Goal: Transaction & Acquisition: Purchase product/service

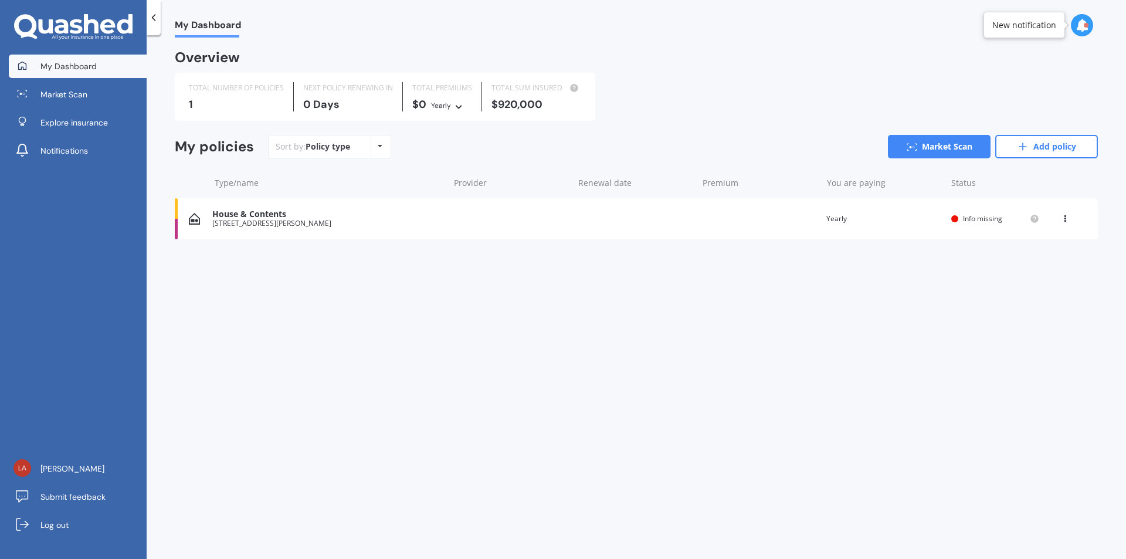
click at [1063, 216] on icon at bounding box center [1065, 216] width 8 height 7
click at [1029, 266] on div "Delete" at bounding box center [1039, 264] width 116 height 23
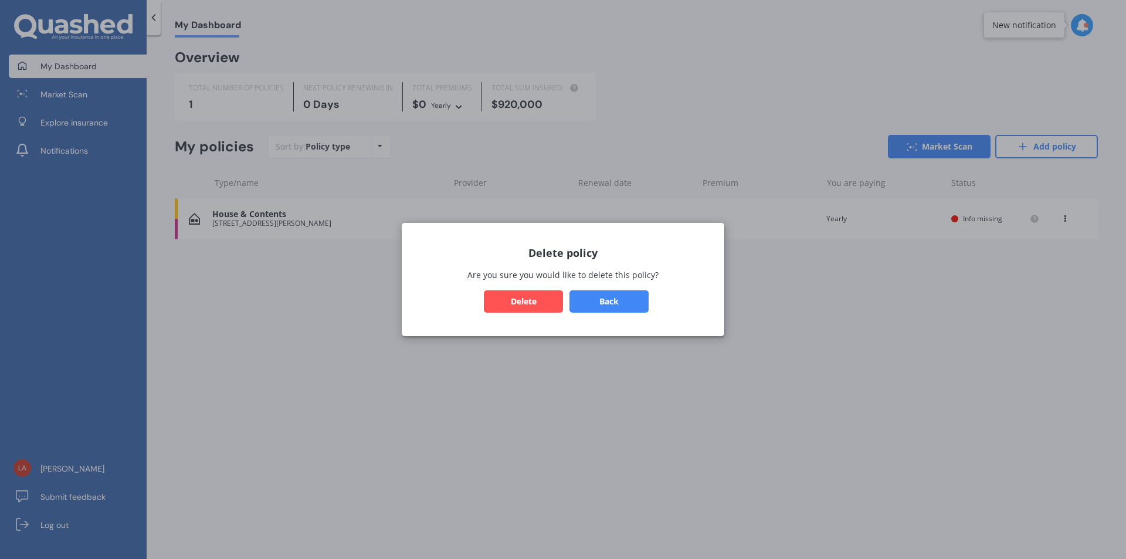
click at [554, 296] on button "Delete" at bounding box center [523, 301] width 79 height 22
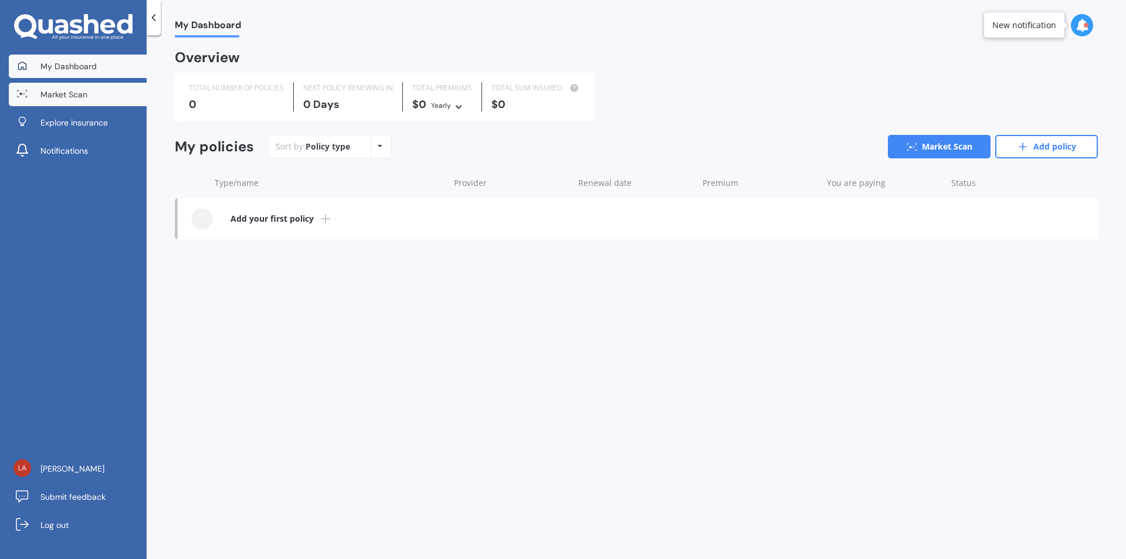
click at [91, 100] on link "Market Scan" at bounding box center [78, 94] width 138 height 23
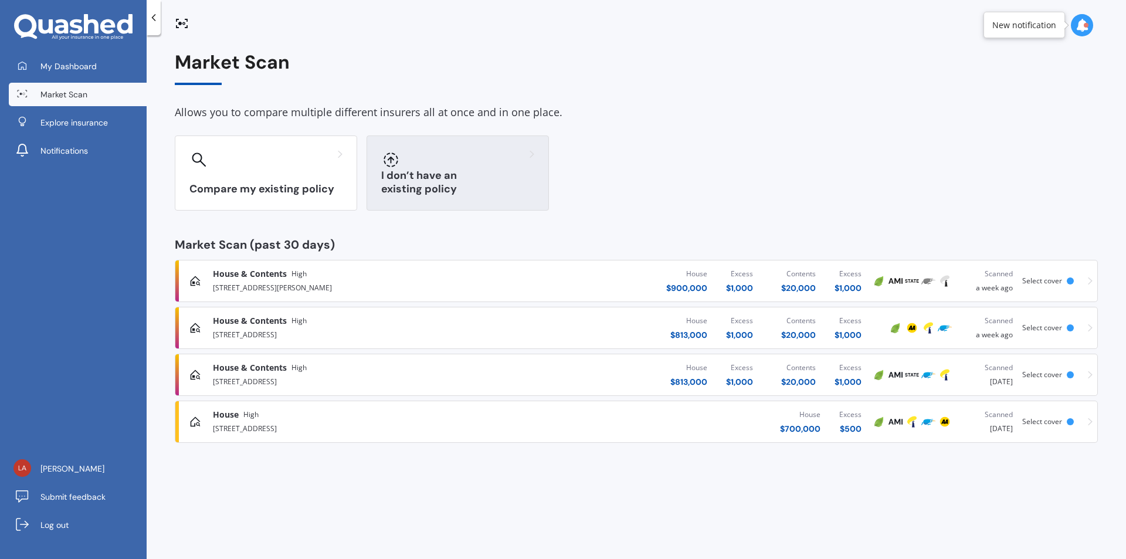
click at [495, 186] on h3 "I don’t have an existing policy" at bounding box center [457, 182] width 153 height 27
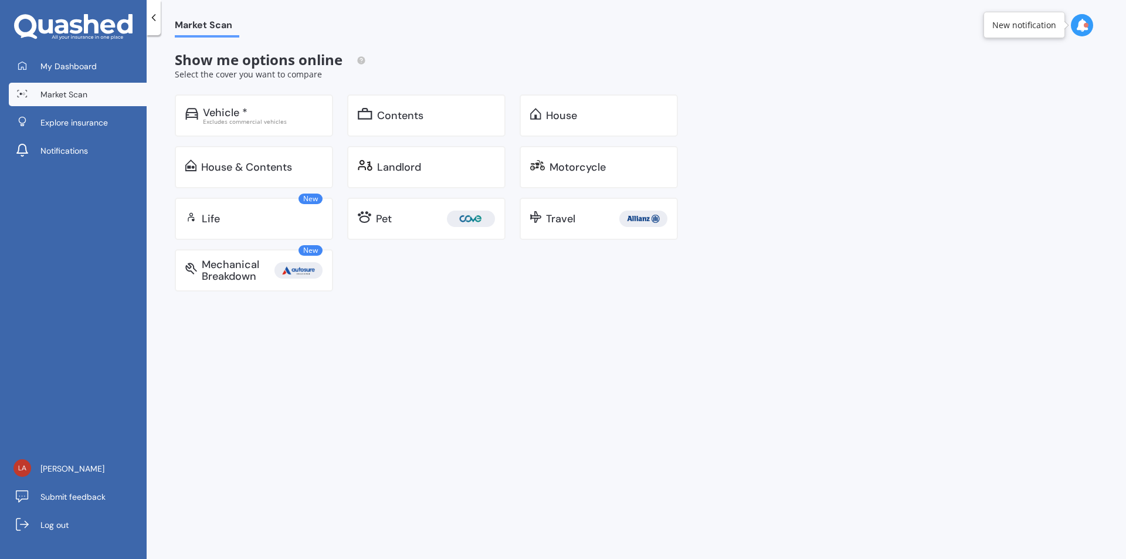
click at [111, 92] on link "Market Scan" at bounding box center [78, 94] width 138 height 23
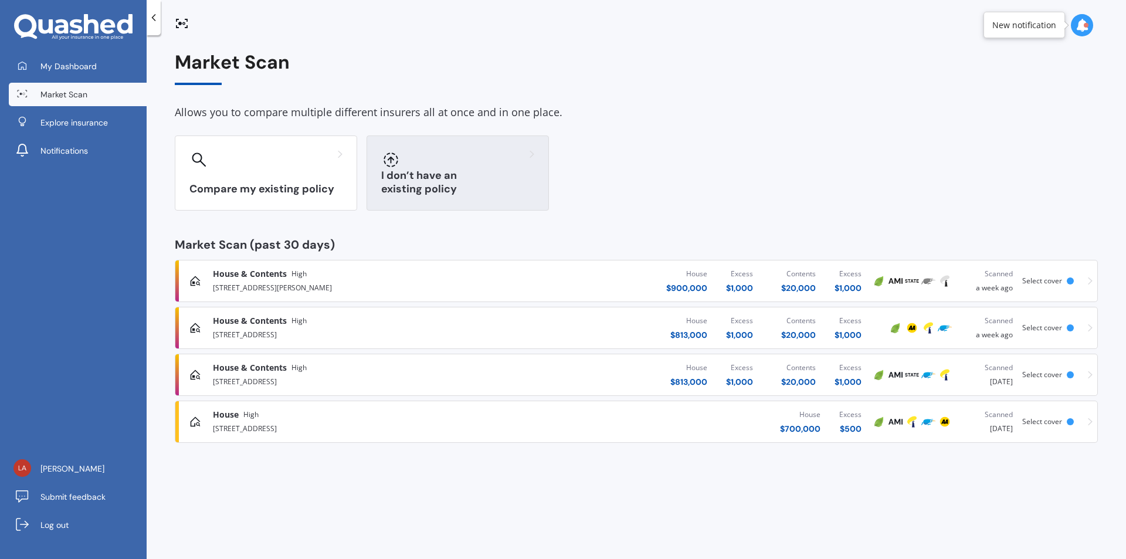
click at [495, 188] on h3 "I don’t have an existing policy" at bounding box center [457, 182] width 153 height 27
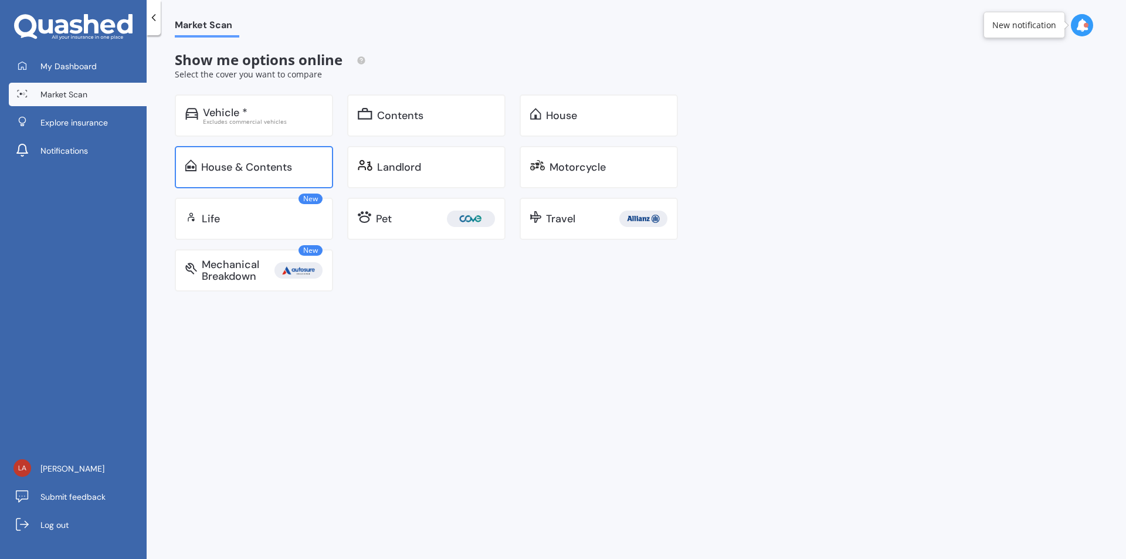
click at [247, 161] on div "House & Contents" at bounding box center [246, 167] width 91 height 12
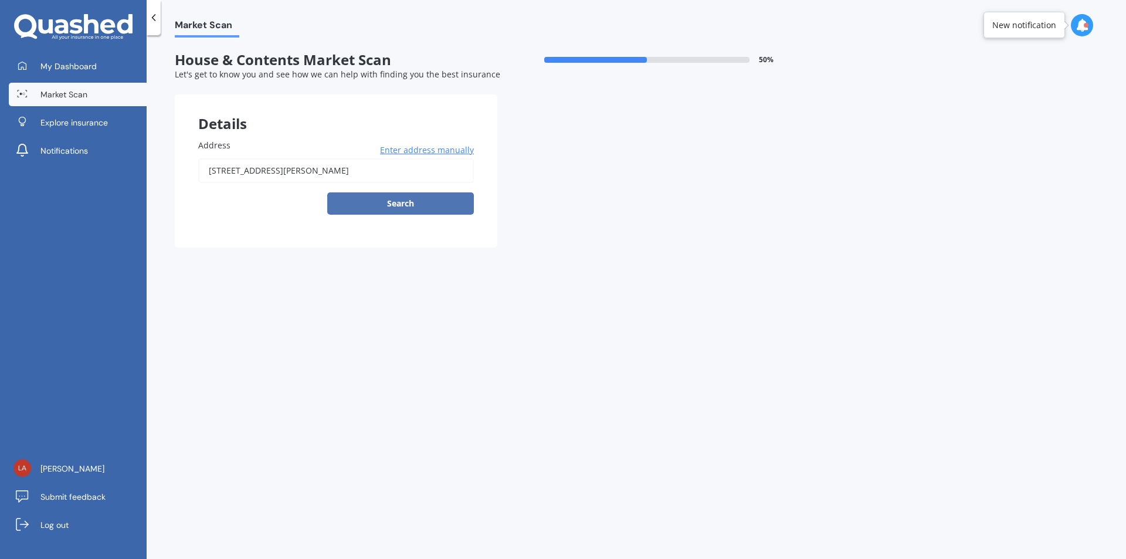
click at [409, 202] on button "Search" at bounding box center [400, 203] width 147 height 22
type input "[STREET_ADDRESS][PERSON_NAME]"
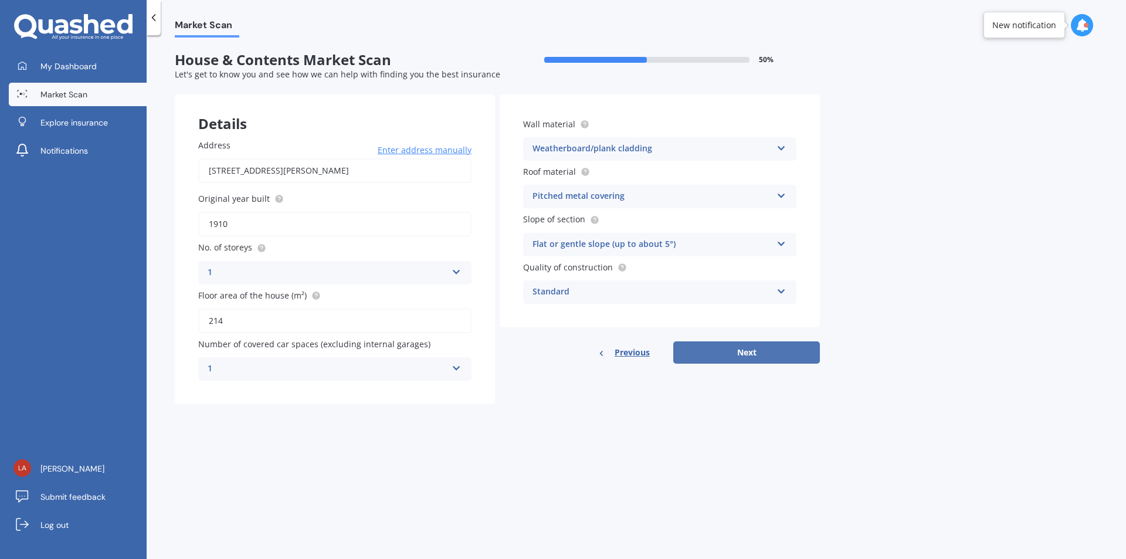
click at [774, 356] on button "Next" at bounding box center [746, 352] width 147 height 22
select select "14"
select select "02"
select select "1968"
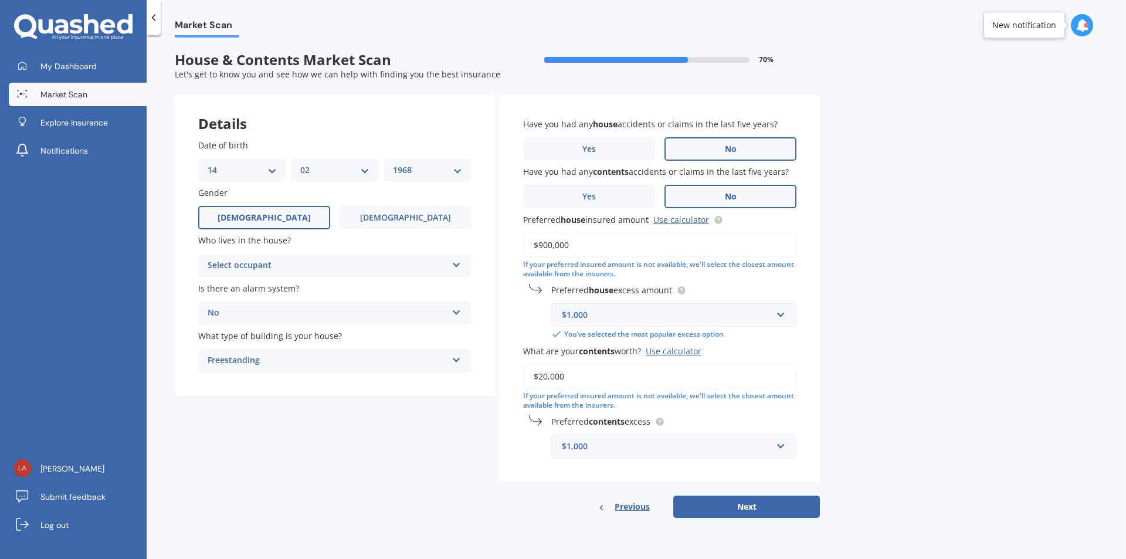
click at [279, 265] on div "Select occupant" at bounding box center [327, 266] width 239 height 14
click at [268, 288] on div "Owner" at bounding box center [335, 288] width 272 height 21
click at [717, 154] on label "No" at bounding box center [731, 148] width 132 height 23
click at [0, 0] on input "No" at bounding box center [0, 0] width 0 height 0
click at [709, 202] on label "No" at bounding box center [731, 196] width 132 height 23
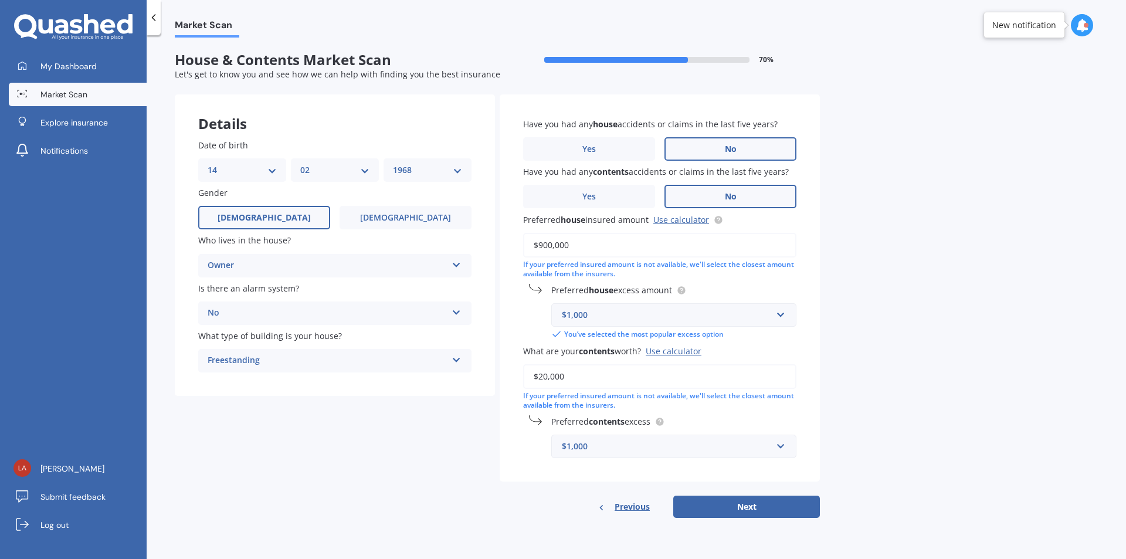
click at [0, 0] on input "No" at bounding box center [0, 0] width 0 height 0
click at [601, 242] on input "$900,000" at bounding box center [659, 245] width 273 height 25
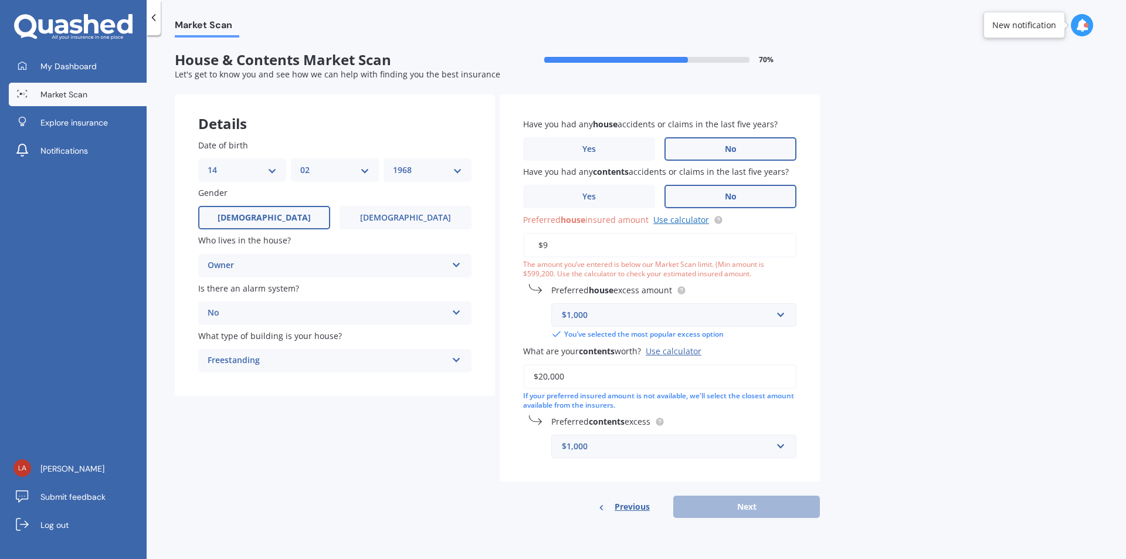
type input "$9"
click at [677, 221] on link "Use calculator" at bounding box center [682, 219] width 56 height 11
click at [563, 245] on input "$9" at bounding box center [659, 245] width 273 height 25
click at [603, 245] on input "$1,191" at bounding box center [659, 245] width 273 height 25
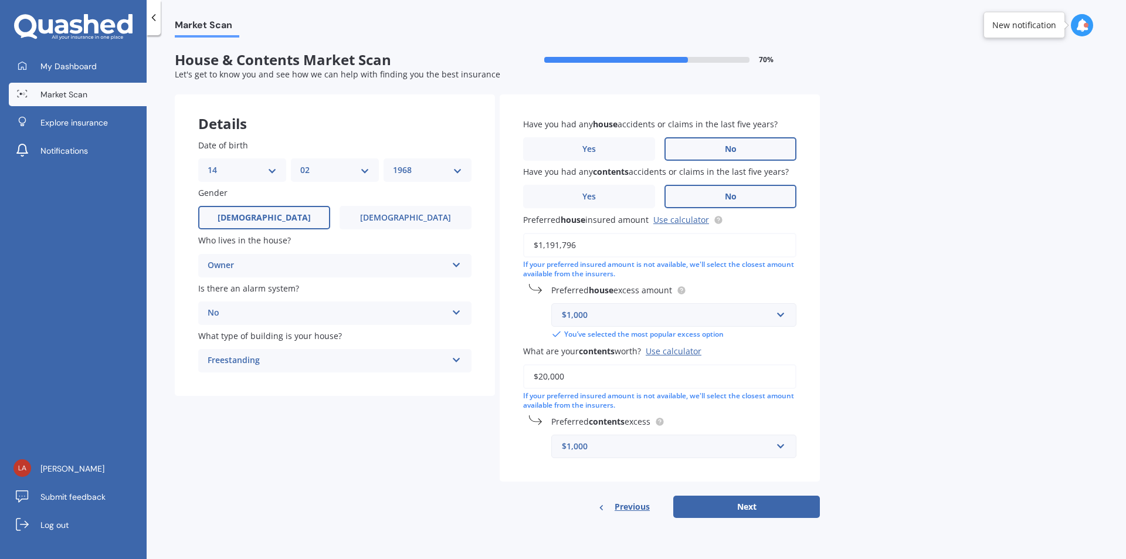
type input "$1,191,796"
click at [872, 330] on div "Market Scan House & Contents Market Scan 70 % Let's get to know you and see how…" at bounding box center [637, 300] width 980 height 524
click at [736, 506] on button "Next" at bounding box center [746, 507] width 147 height 22
select select "14"
select select "02"
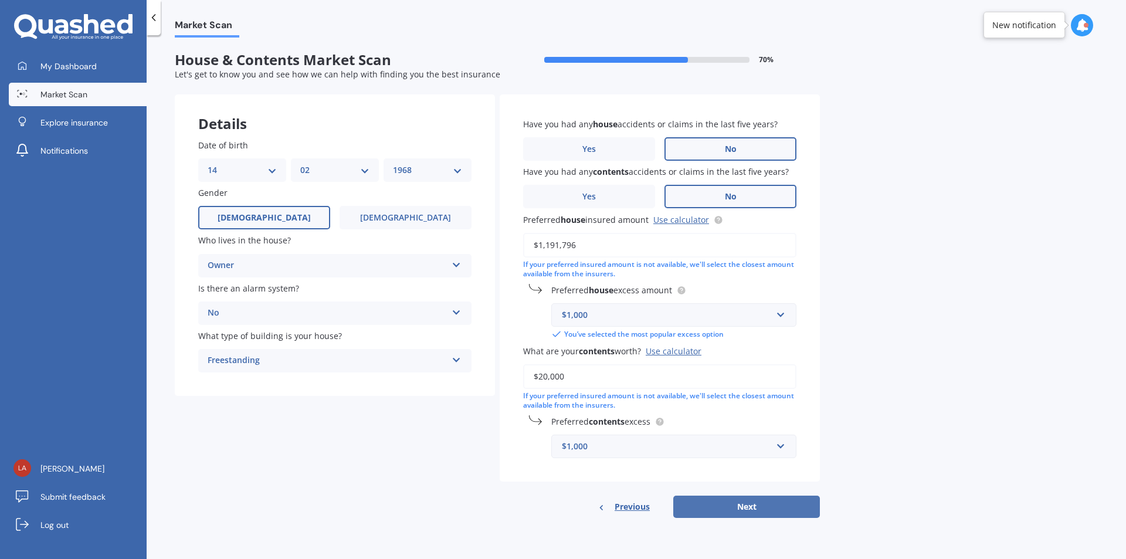
select select "1968"
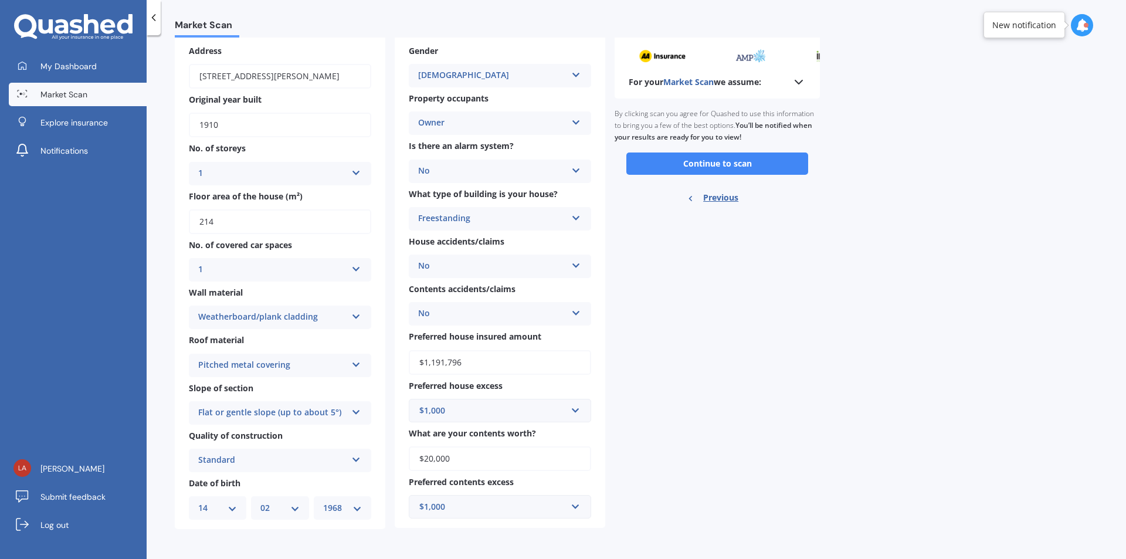
scroll to position [60, 0]
click at [713, 159] on button "Continue to scan" at bounding box center [718, 163] width 182 height 22
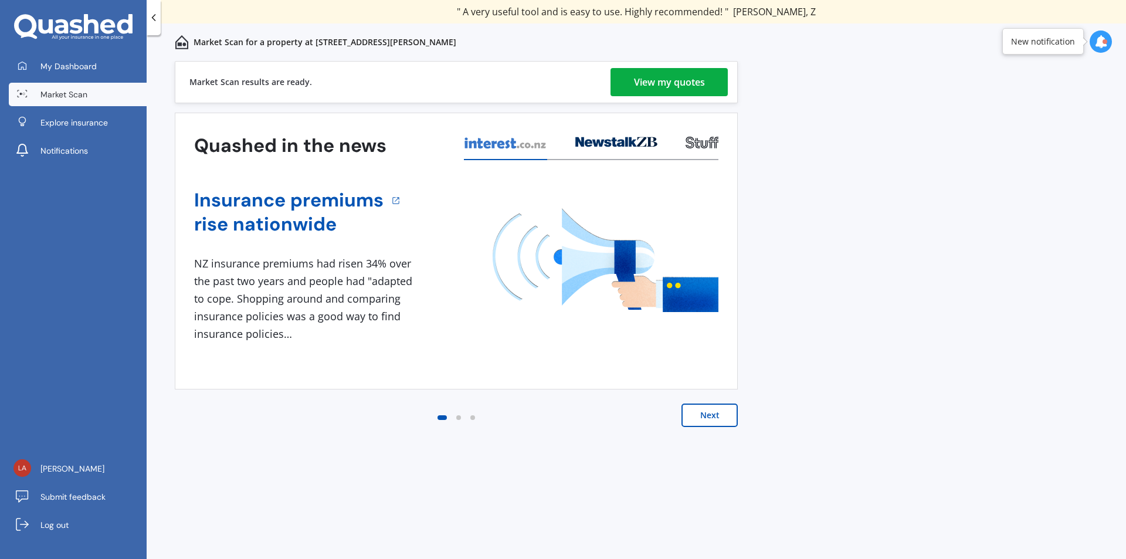
click at [673, 83] on div "View my quotes" at bounding box center [669, 82] width 71 height 28
